Goal: Information Seeking & Learning: Find specific fact

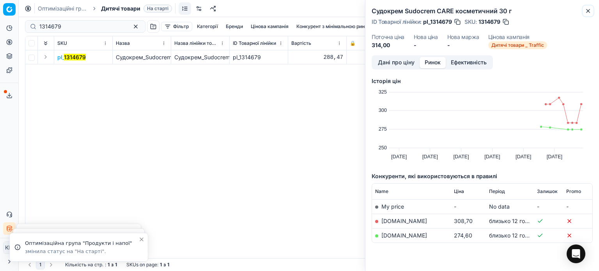
click at [589, 13] on icon "button" at bounding box center [588, 11] width 6 height 6
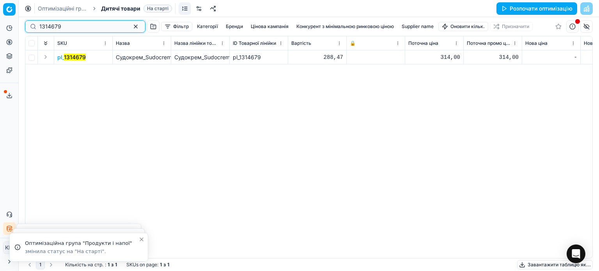
drag, startPoint x: 63, startPoint y: 28, endPoint x: 0, endPoint y: 19, distance: 63.7
click at [0, 23] on div "Pricing platform Аналітика Цінова оптимізація Асортимент продукції Шаблони Серв…" at bounding box center [299, 135] width 599 height 271
paste input "327190"
type input "327190"
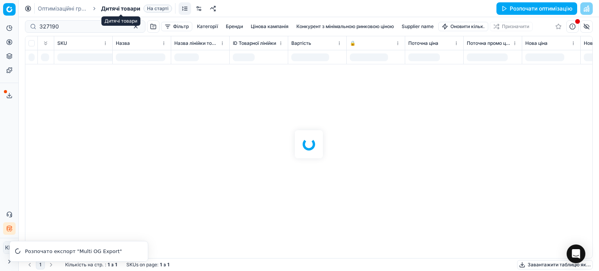
click at [111, 7] on span "Дитячі товари" at bounding box center [120, 9] width 39 height 8
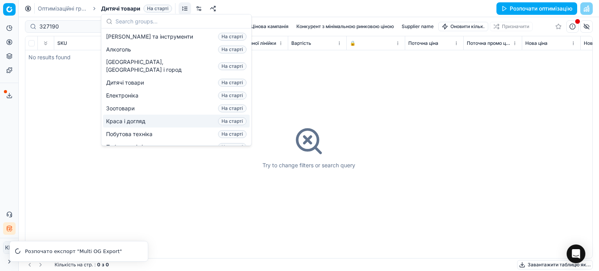
click at [131, 117] on span "Краса і догляд" at bounding box center [127, 121] width 42 height 8
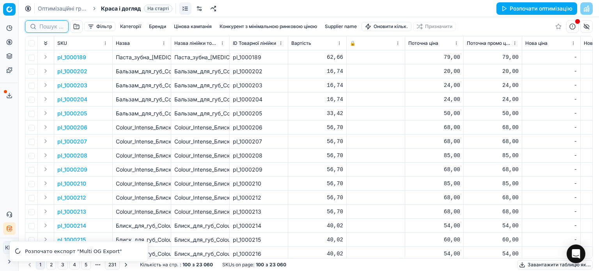
click at [47, 24] on input at bounding box center [51, 27] width 24 height 8
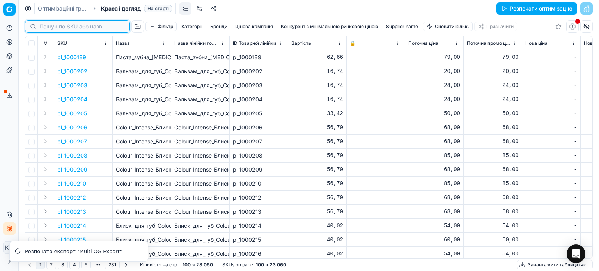
paste input "327190"
type input "327190"
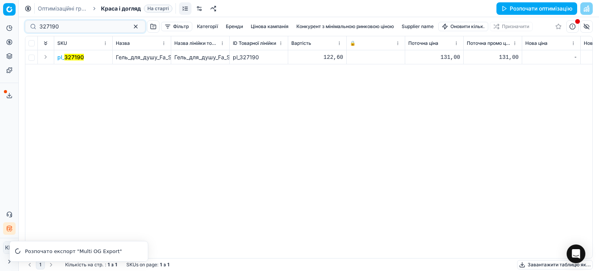
click at [79, 58] on mark "327190" at bounding box center [73, 57] width 19 height 7
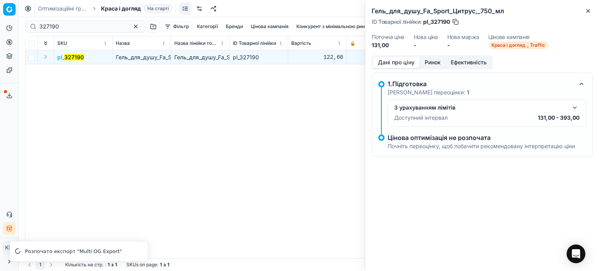
click at [438, 61] on button "Ринок" at bounding box center [432, 62] width 26 height 11
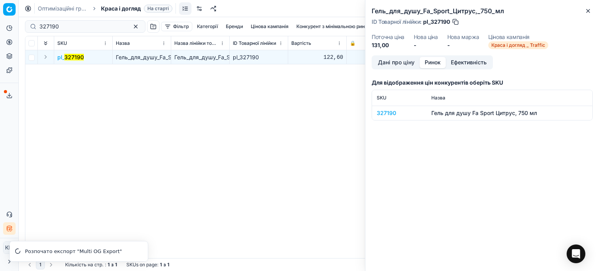
click at [391, 109] on td "327190" at bounding box center [399, 113] width 55 height 14
click at [389, 111] on div "327190" at bounding box center [398, 113] width 45 height 8
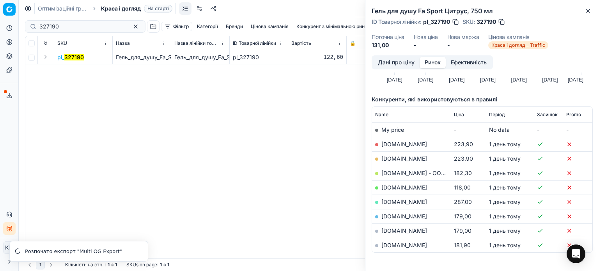
scroll to position [78, 0]
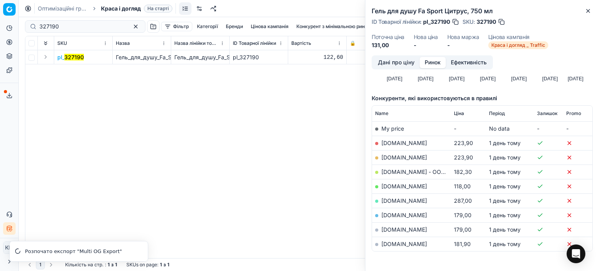
click at [393, 184] on link "[DOMAIN_NAME]" at bounding box center [404, 186] width 46 height 7
